Goal: Check status: Check status

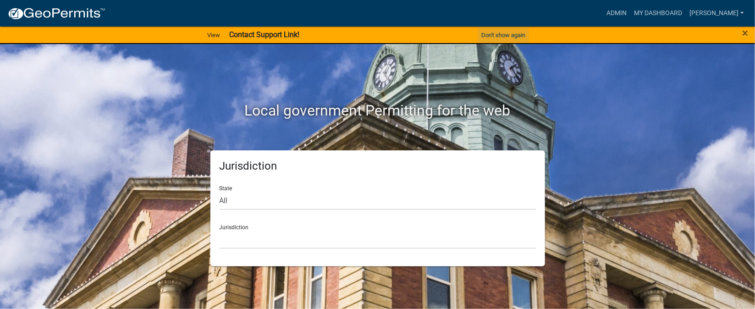
click at [510, 37] on button "Don't show again" at bounding box center [503, 35] width 51 height 15
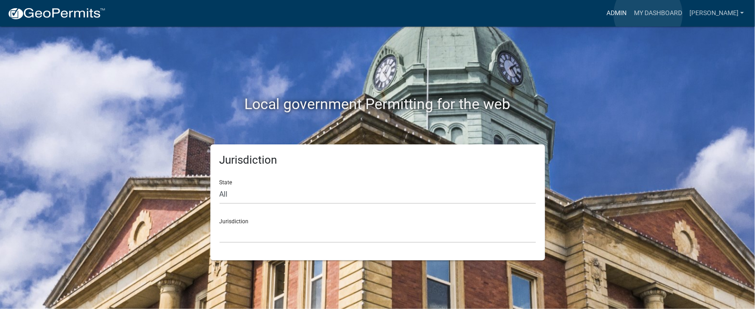
click at [631, 14] on link "Admin" at bounding box center [617, 13] width 28 height 17
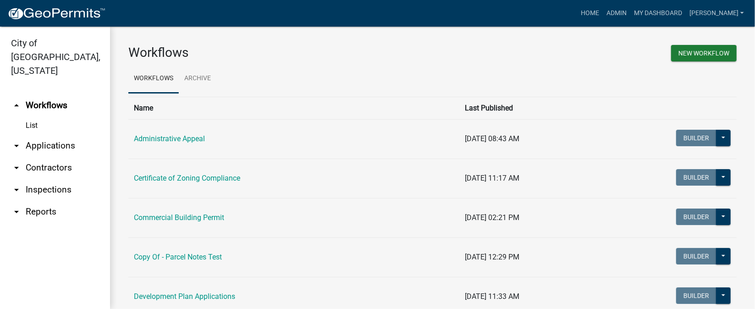
click at [58, 179] on link "arrow_drop_down Inspections" at bounding box center [55, 190] width 110 height 22
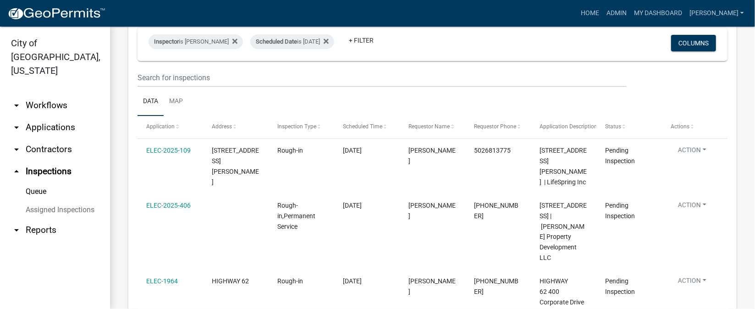
scroll to position [137, 0]
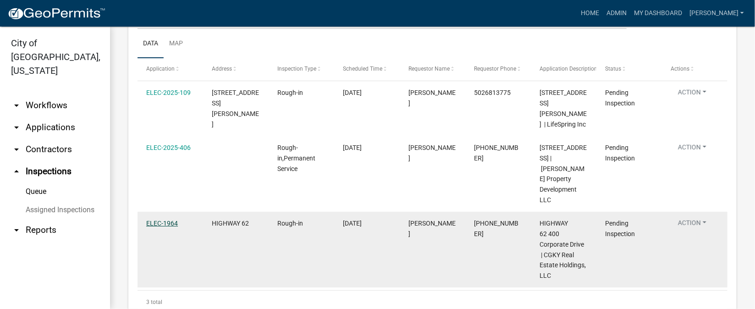
click at [158, 220] on link "ELEC-1964" at bounding box center [162, 223] width 32 height 7
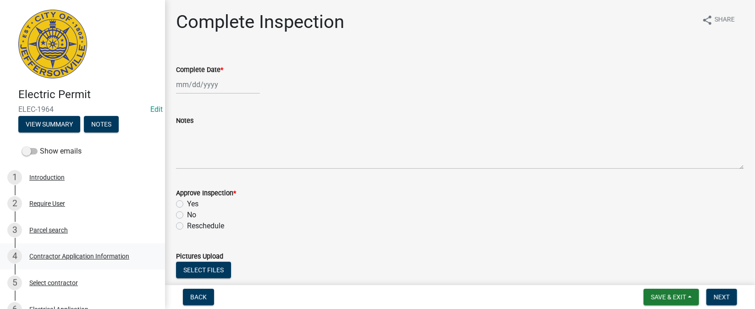
click at [71, 257] on div "Contractor Application Information" at bounding box center [79, 256] width 100 height 6
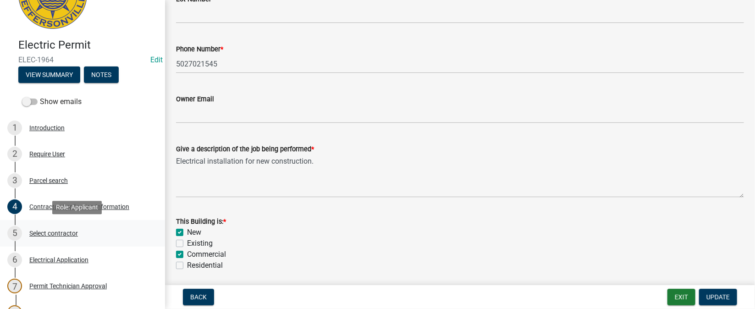
scroll to position [68, 0]
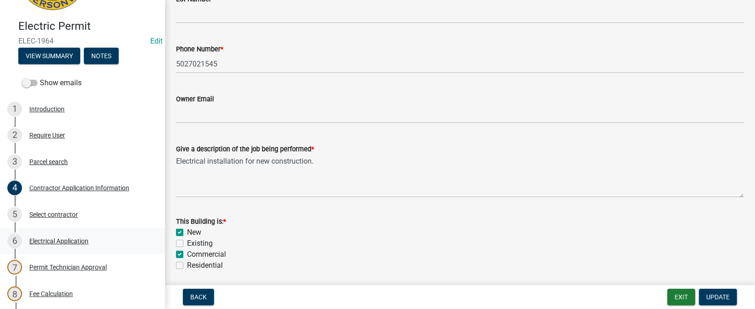
click at [58, 240] on div "Electrical Application" at bounding box center [58, 241] width 59 height 6
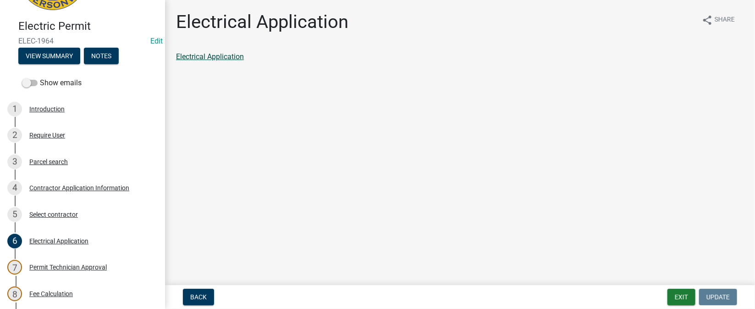
click at [223, 58] on link "Electrical Application" at bounding box center [210, 56] width 68 height 9
click at [50, 295] on div "Fee Calculation" at bounding box center [51, 294] width 44 height 6
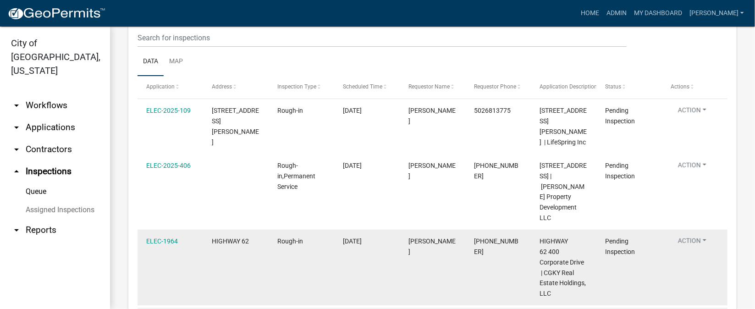
scroll to position [137, 0]
